Goal: Task Accomplishment & Management: Manage account settings

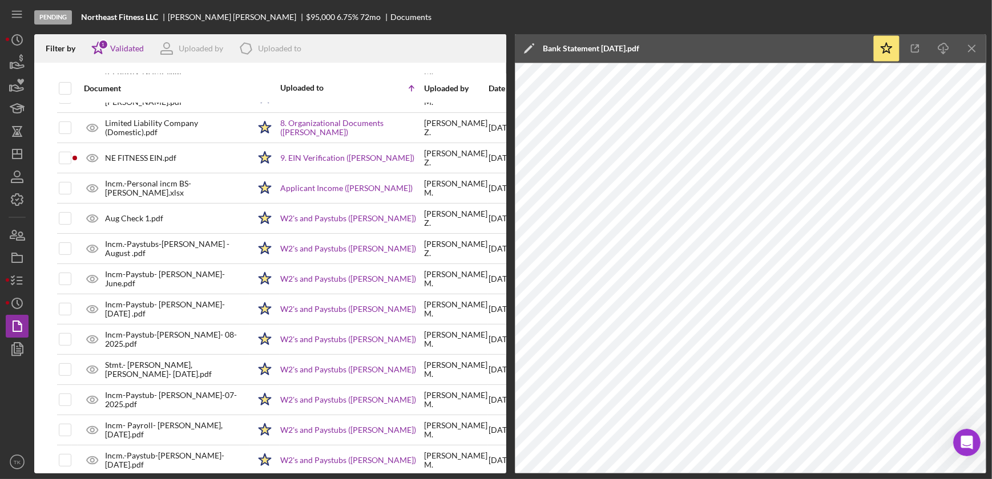
scroll to position [392, 0]
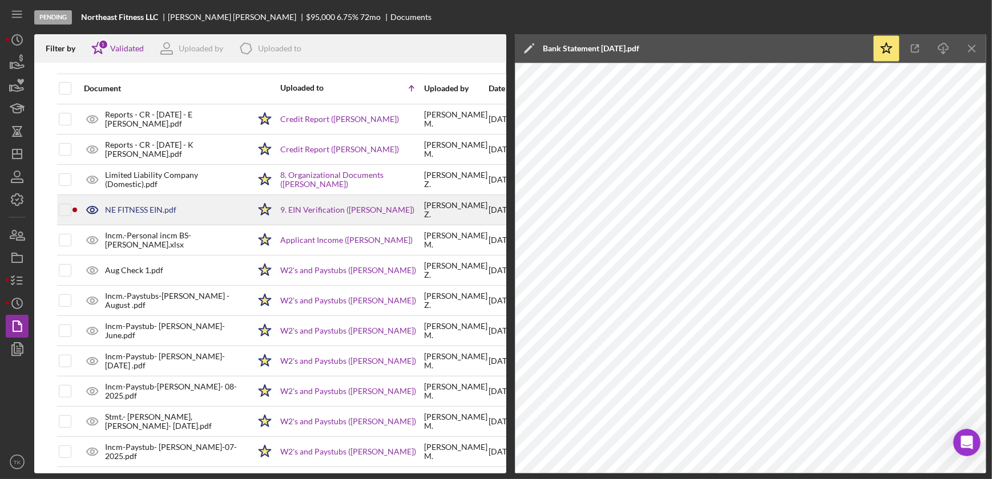
click at [169, 211] on div "NE FITNESS EIN.pdf" at bounding box center [140, 209] width 71 height 9
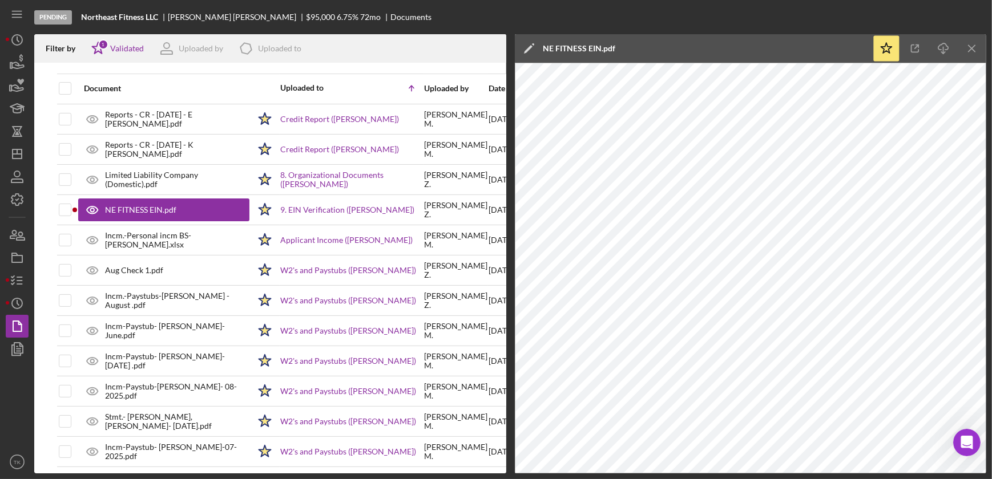
scroll to position [393, 0]
click at [24, 279] on icon "button" at bounding box center [17, 281] width 29 height 29
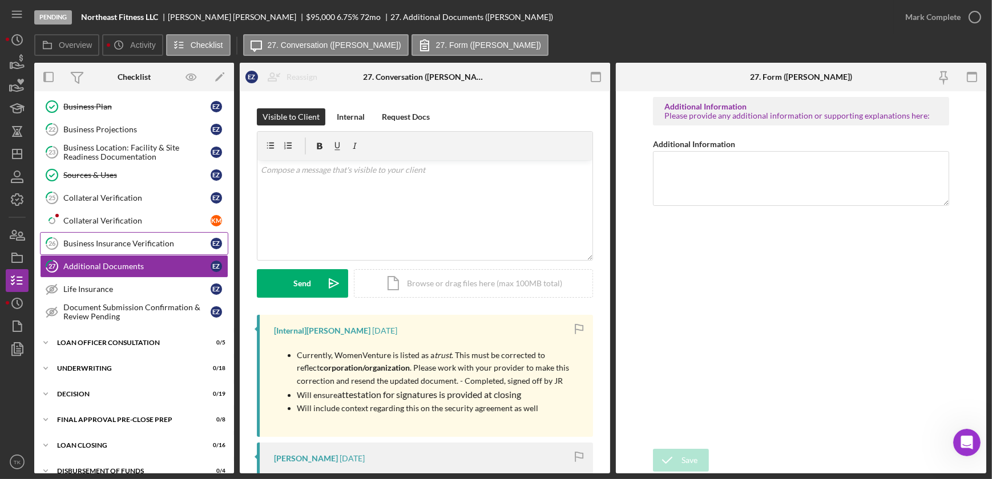
scroll to position [556, 0]
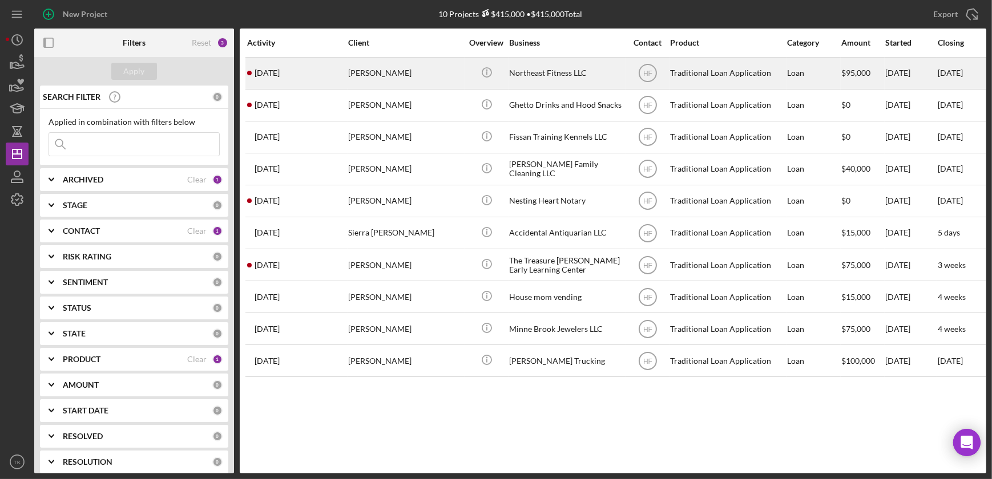
click at [510, 74] on div "Northeast Fitness LLC" at bounding box center [566, 73] width 114 height 30
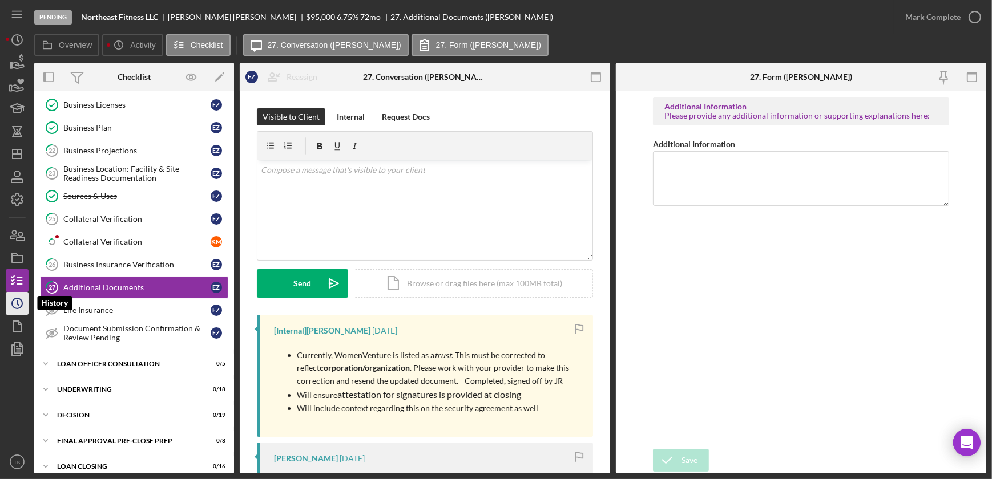
scroll to position [448, 0]
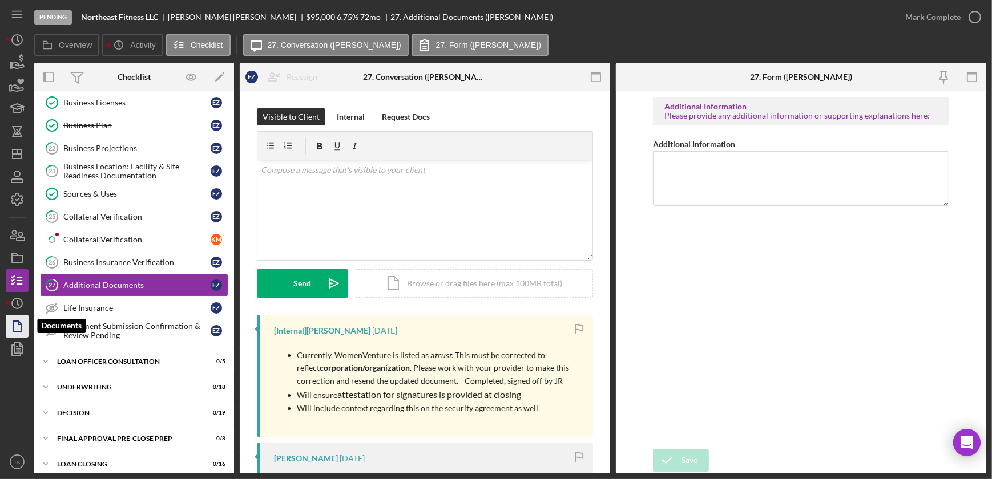
click at [17, 329] on icon "button" at bounding box center [17, 326] width 29 height 29
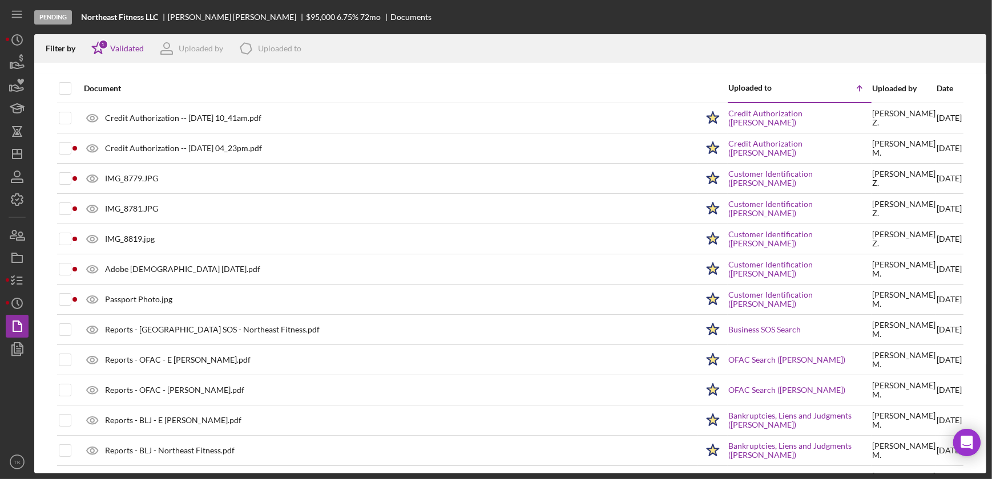
click at [937, 85] on div "Date" at bounding box center [949, 88] width 25 height 9
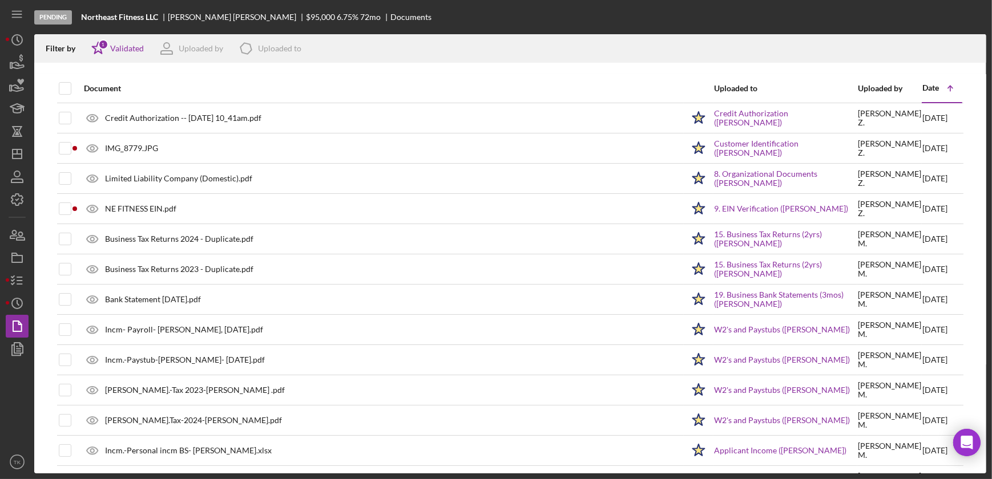
click at [930, 86] on div "Date" at bounding box center [930, 87] width 17 height 9
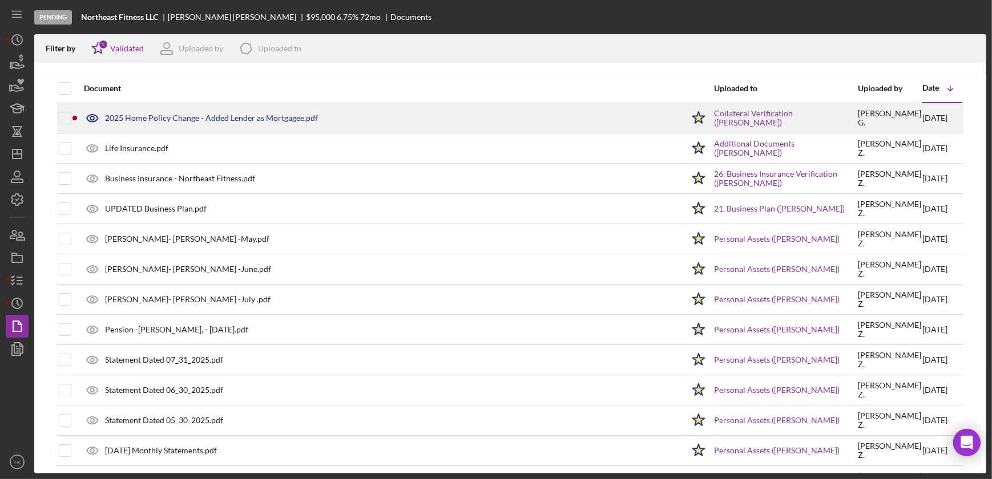
click at [251, 120] on div "2025 Home Policy Change - Added Lender as Mortgagee.pdf" at bounding box center [211, 118] width 213 height 9
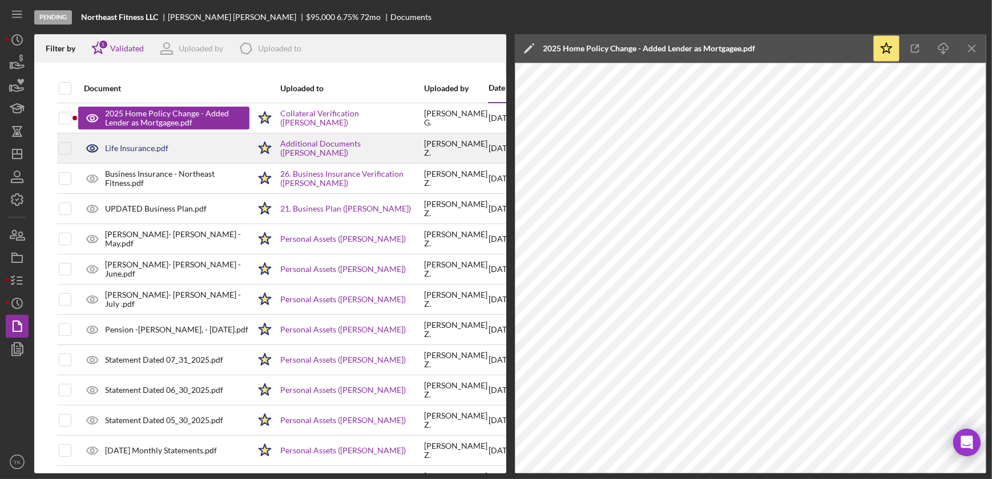
click at [127, 147] on div "Life Insurance.pdf" at bounding box center [136, 148] width 63 height 9
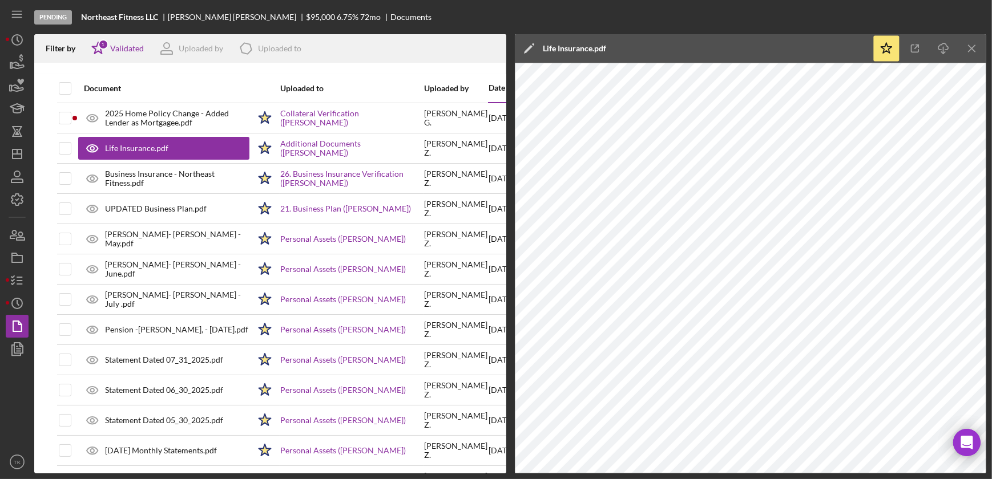
click at [138, 79] on div "Document" at bounding box center [167, 88] width 166 height 27
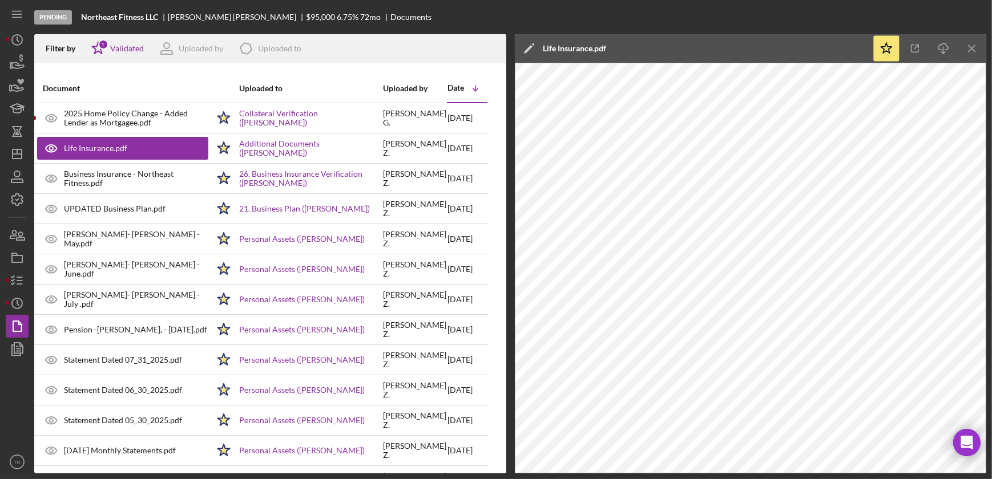
scroll to position [0, 49]
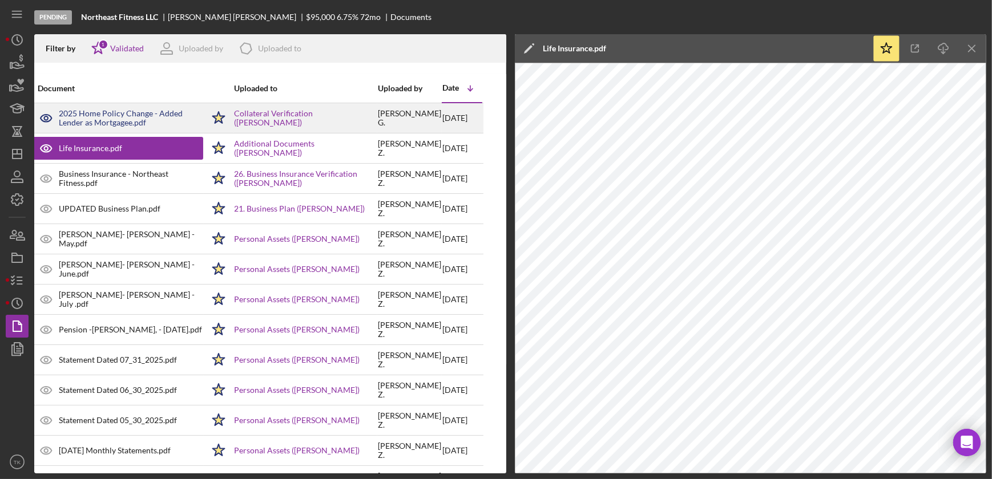
click at [79, 114] on div "2025 Home Policy Change - Added Lender as Mortgagee.pdf" at bounding box center [131, 118] width 144 height 18
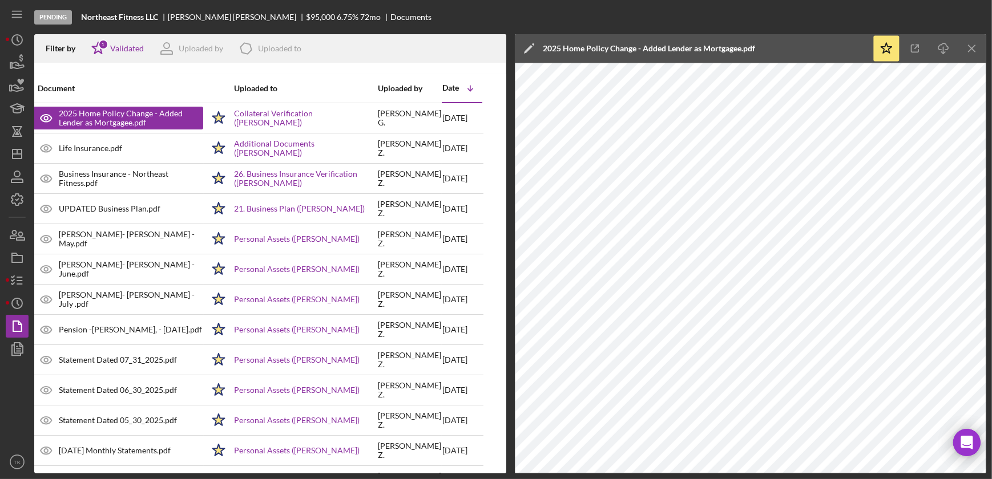
click at [954, 11] on div "Pending Northeast Fitness LLC Elizabeth Ziegler $95,000 6.75 % 72 mo Documents" at bounding box center [510, 17] width 952 height 34
click at [110, 47] on icon "Icon/Star" at bounding box center [98, 48] width 29 height 29
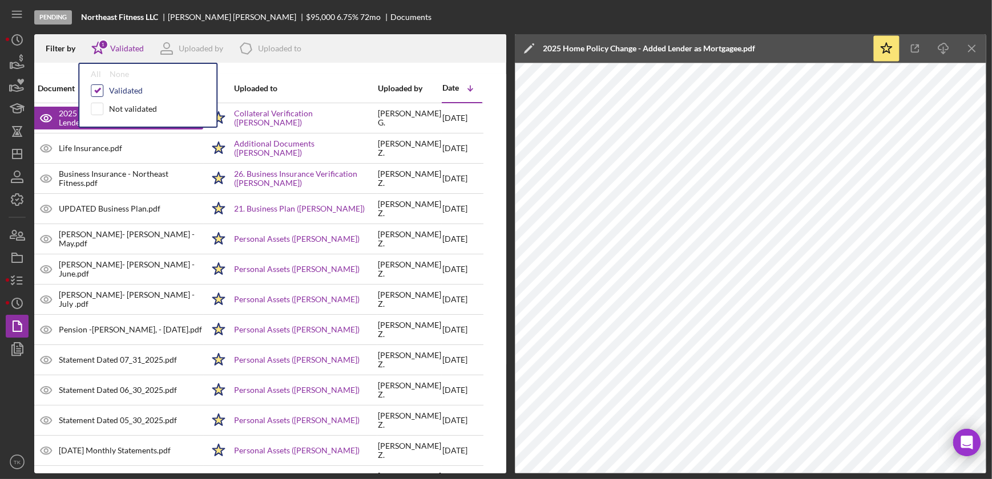
click at [95, 95] on input "checkbox" at bounding box center [96, 90] width 11 height 11
checkbox input "false"
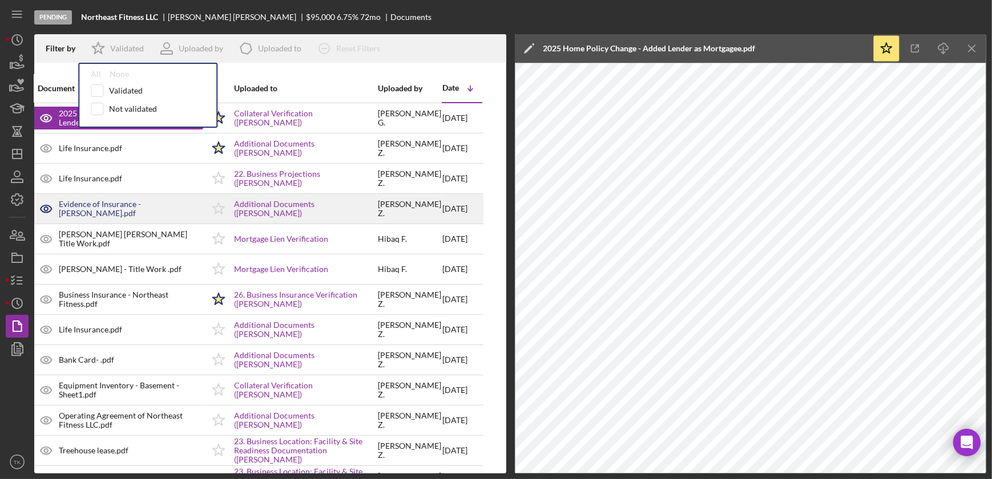
click at [459, 207] on div "9/24/2025" at bounding box center [461, 209] width 39 height 29
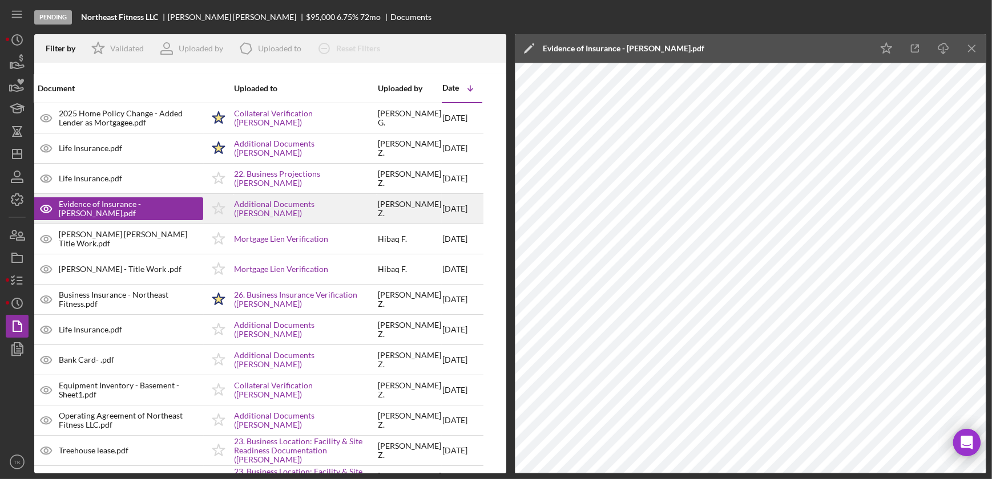
click at [221, 212] on icon "Icon/Star" at bounding box center [218, 209] width 29 height 29
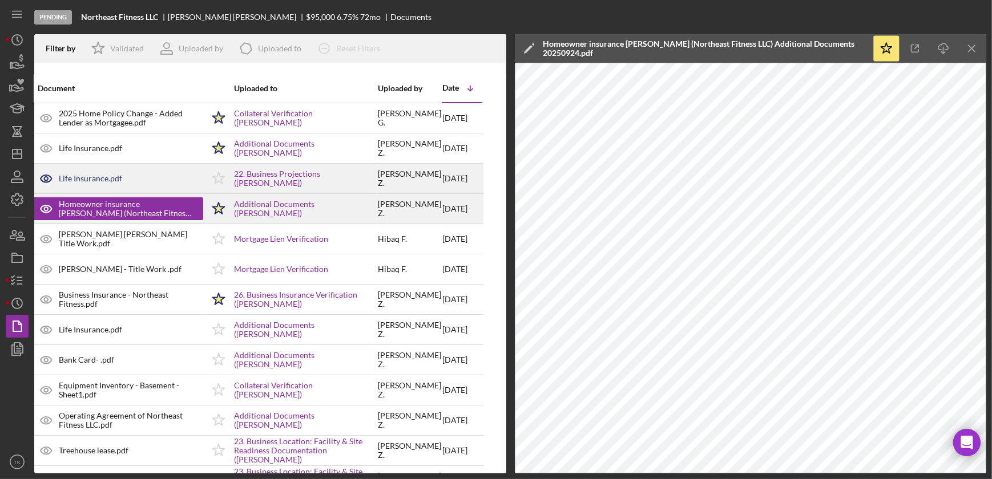
click at [142, 177] on div "Life Insurance.pdf" at bounding box center [117, 178] width 171 height 29
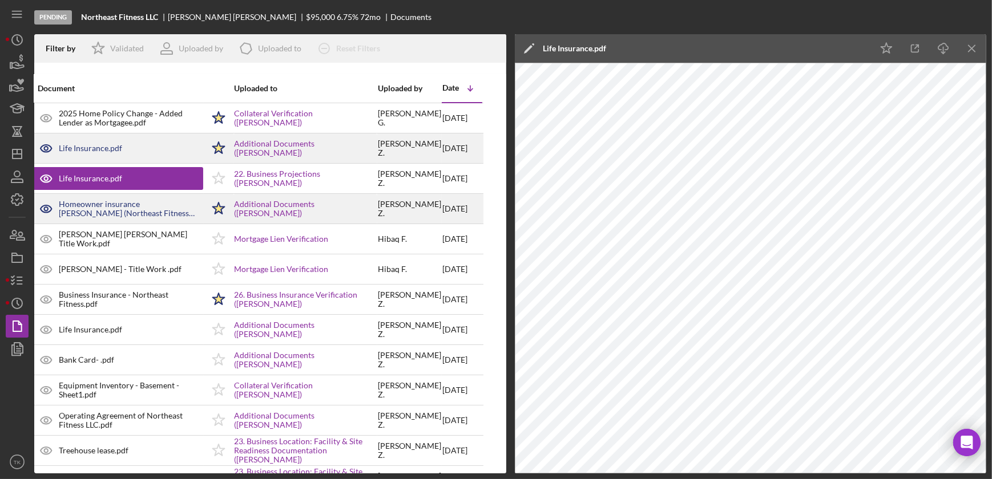
click at [120, 154] on div "Life Insurance.pdf" at bounding box center [117, 148] width 171 height 29
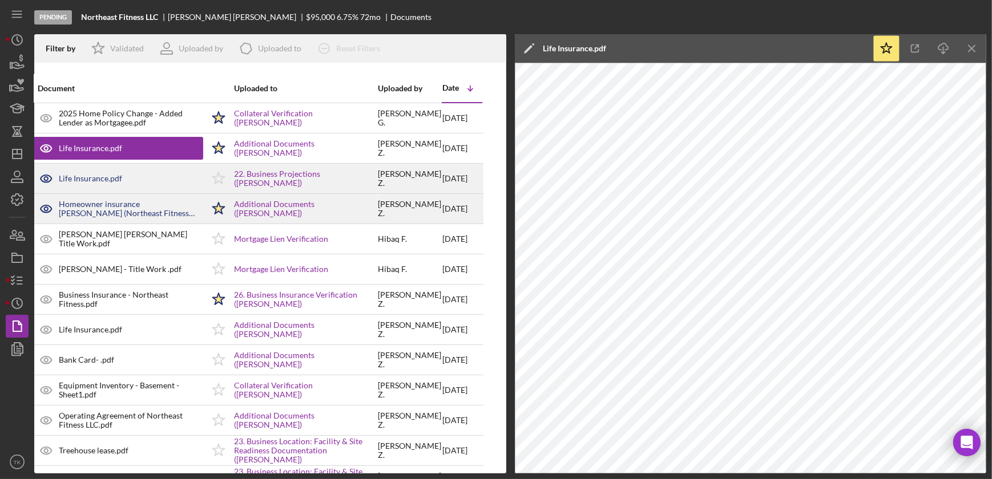
click at [131, 183] on div "Life Insurance.pdf" at bounding box center [117, 178] width 171 height 29
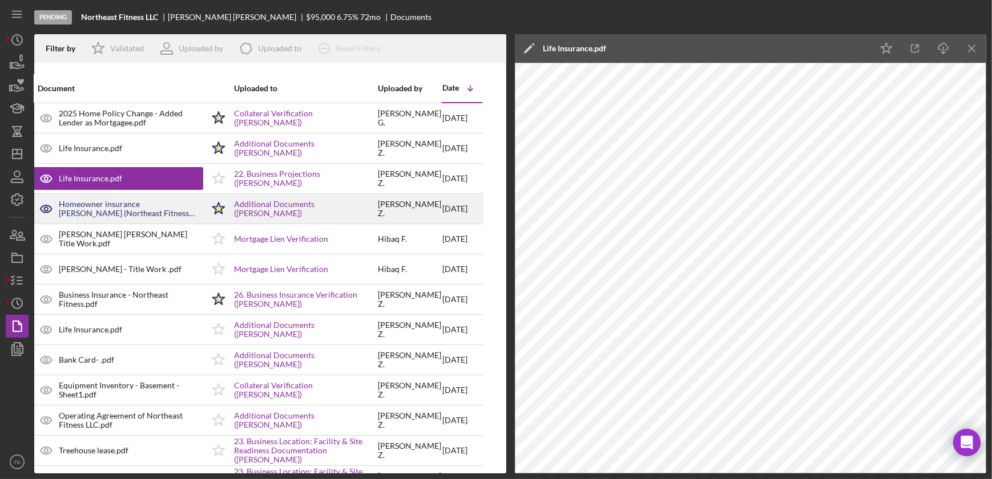
click at [533, 46] on icon "Icon/Edit" at bounding box center [529, 48] width 29 height 29
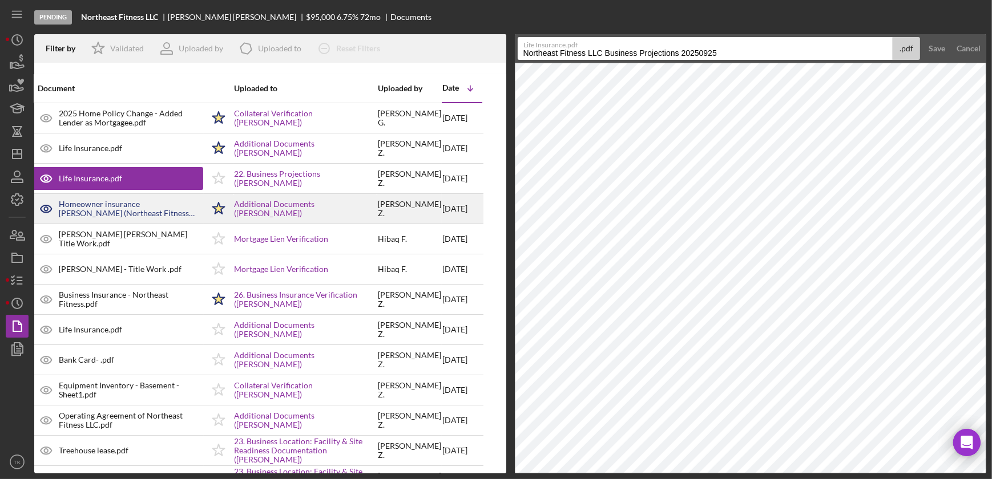
click at [519, 53] on input "Northeast Fitness LLC Business Projections 20250925" at bounding box center [706, 48] width 376 height 23
type input "Duplicate - Northeast Fitness LLC Business Projections 20250925"
click at [933, 49] on div "Save" at bounding box center [937, 48] width 17 height 23
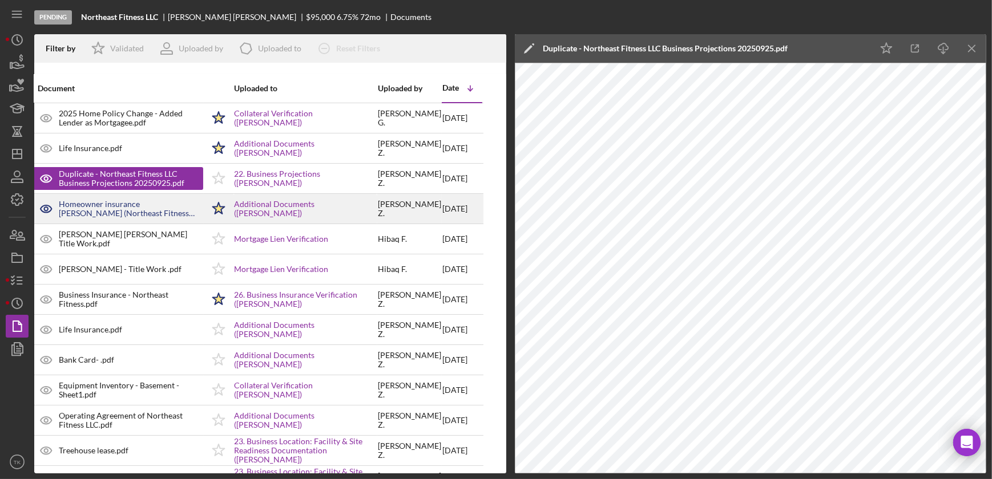
drag, startPoint x: 128, startPoint y: 236, endPoint x: 124, endPoint y: 215, distance: 22.0
click at [128, 236] on div "Elizabeth Ziegler& Michael Fisketti Title Work.pdf" at bounding box center [131, 239] width 144 height 18
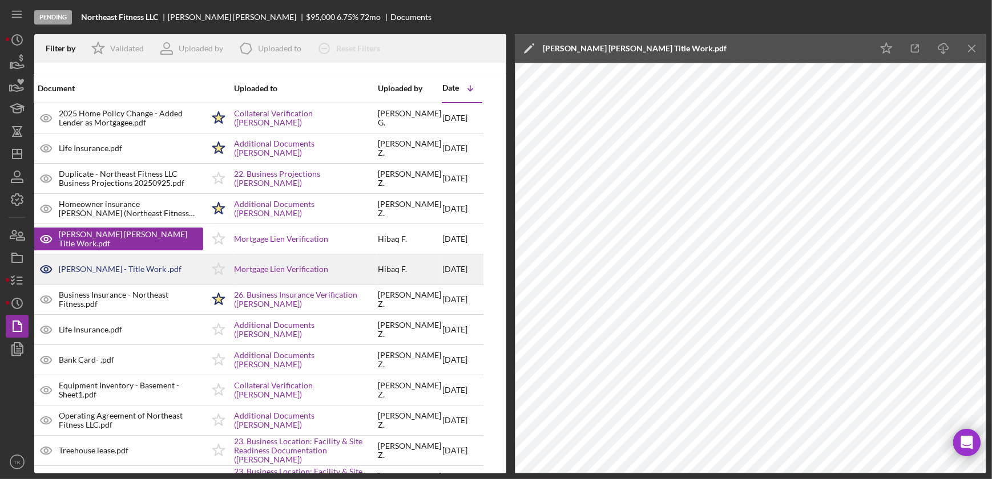
click at [136, 268] on div "Kristin Martin - Title Work .pdf" at bounding box center [120, 269] width 123 height 9
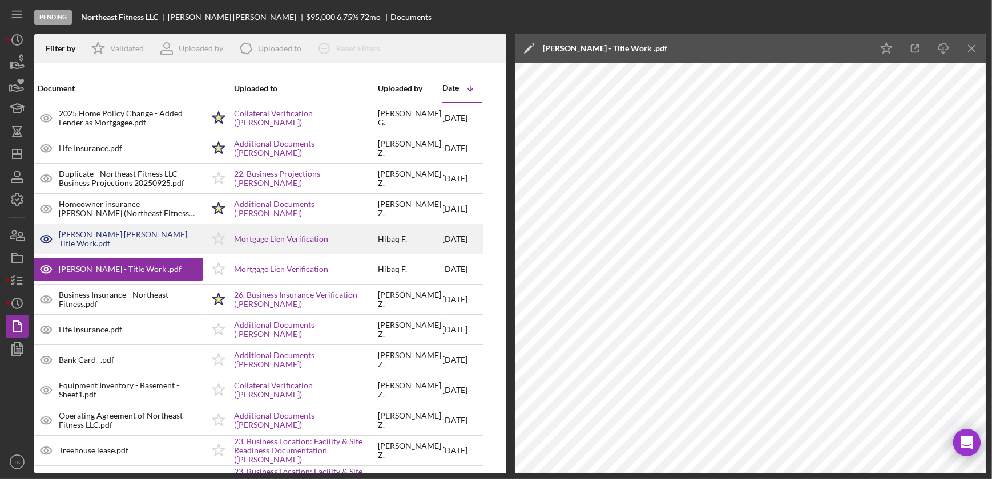
click at [124, 235] on div "Elizabeth Ziegler& Michael Fisketti Title Work.pdf" at bounding box center [131, 239] width 144 height 18
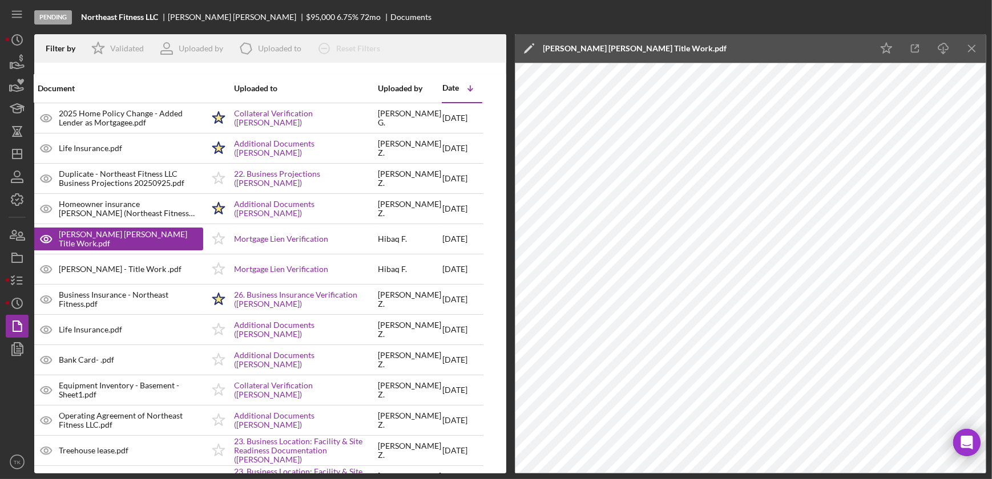
drag, startPoint x: 10, startPoint y: 423, endPoint x: 22, endPoint y: 399, distance: 26.8
click at [10, 423] on div at bounding box center [17, 406] width 23 height 90
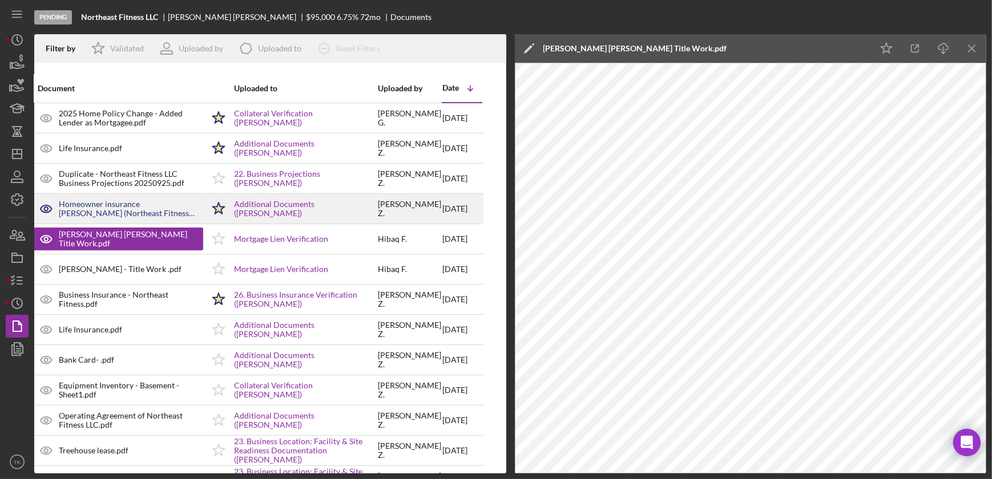
click at [136, 209] on div "Homeowner insurance Ziegler, Elizabeth (Northeast Fitness LLC) Additional Docum…" at bounding box center [131, 209] width 144 height 18
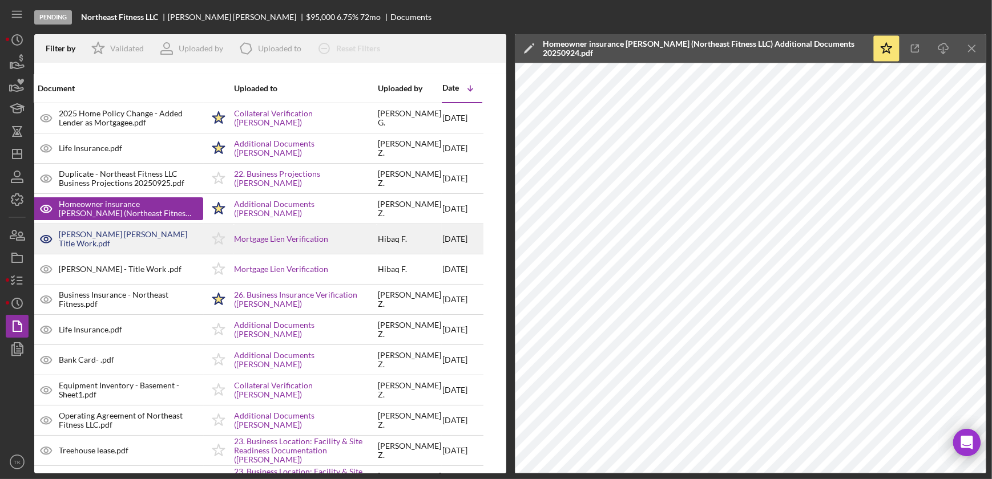
click at [153, 232] on div "Elizabeth Ziegler& Michael Fisketti Title Work.pdf" at bounding box center [131, 239] width 144 height 18
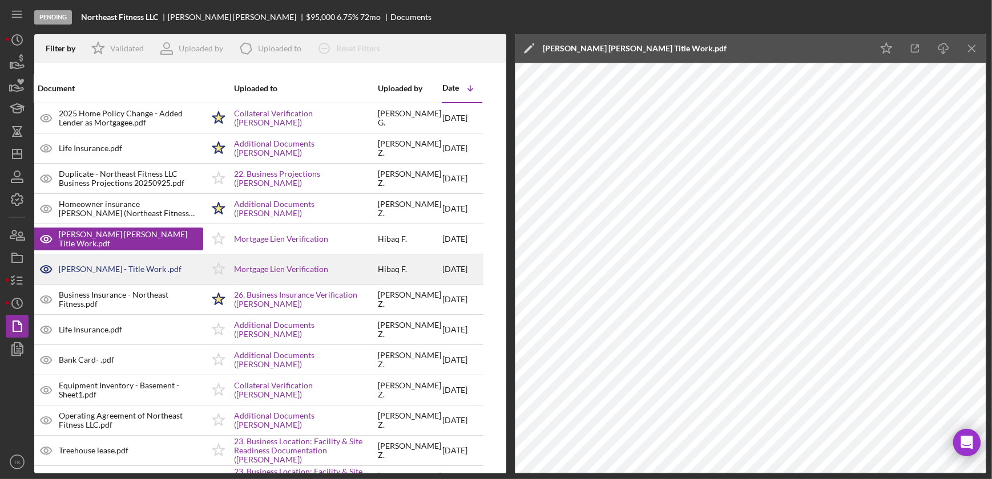
click at [171, 271] on div "Kristin Martin - Title Work .pdf" at bounding box center [117, 269] width 171 height 29
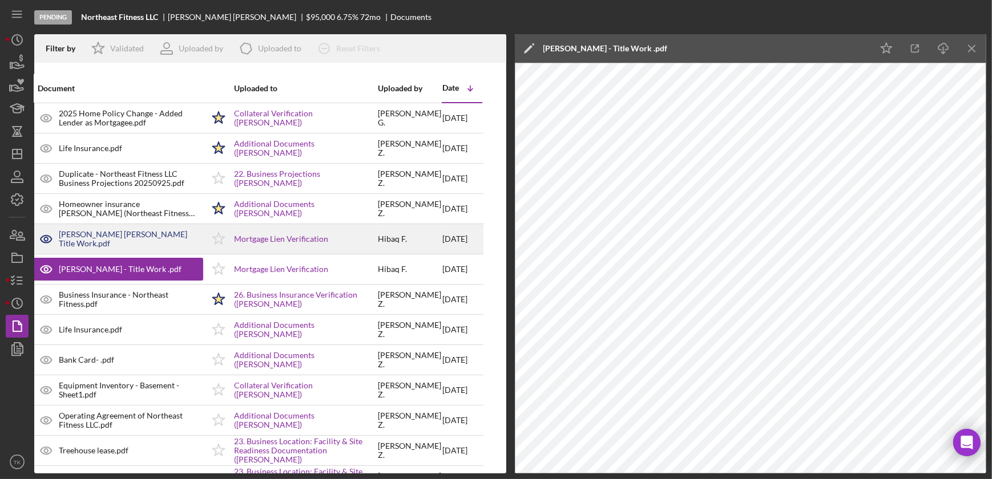
click at [91, 237] on div "Elizabeth Ziegler& Michael Fisketti Title Work.pdf" at bounding box center [131, 239] width 144 height 18
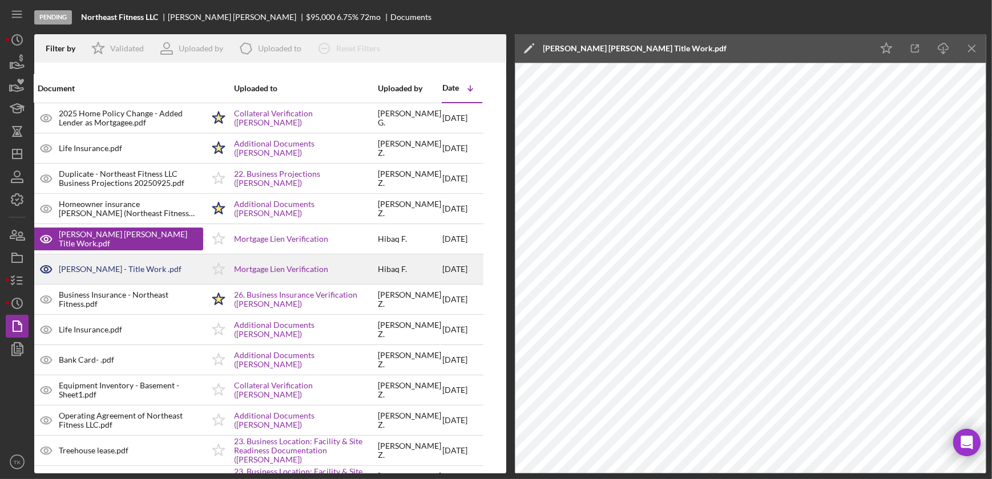
click at [82, 271] on div "Kristin Martin - Title Work .pdf" at bounding box center [120, 269] width 123 height 9
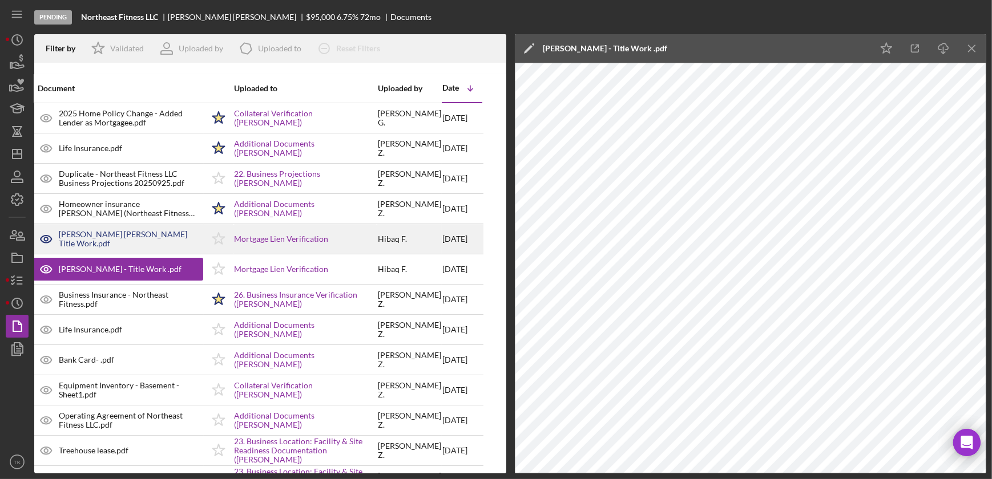
click at [82, 232] on div "Elizabeth Ziegler& Michael Fisketti Title Work.pdf" at bounding box center [131, 239] width 144 height 18
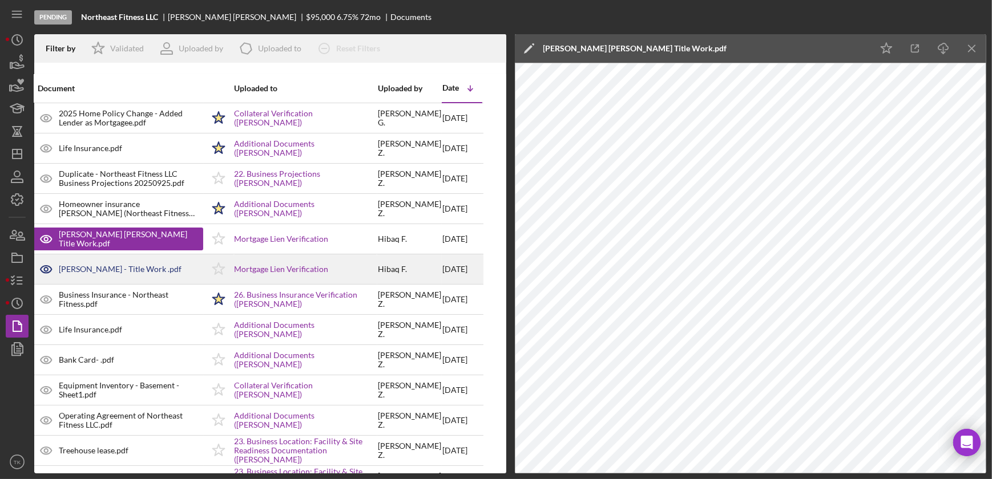
click at [86, 257] on div "Kristin Martin - Title Work .pdf" at bounding box center [117, 269] width 171 height 29
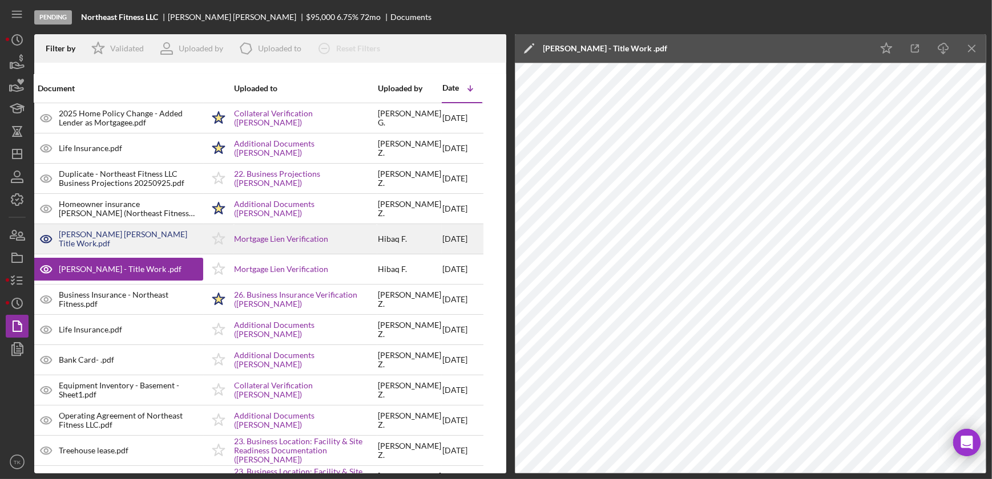
click at [127, 250] on div "Elizabeth Ziegler& Michael Fisketti Title Work.pdf" at bounding box center [117, 239] width 171 height 29
